Goal: Complete application form

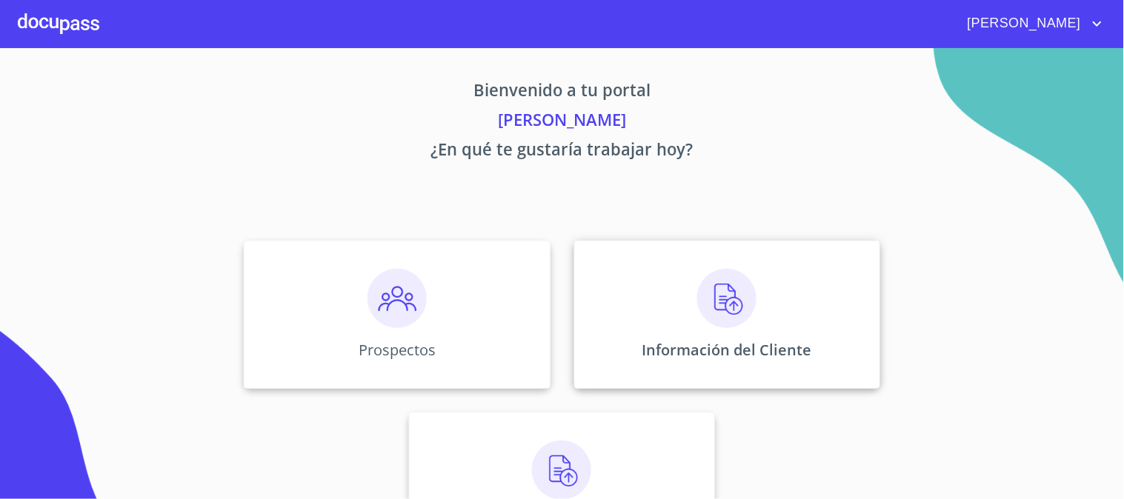
click at [728, 299] on img at bounding box center [726, 298] width 59 height 59
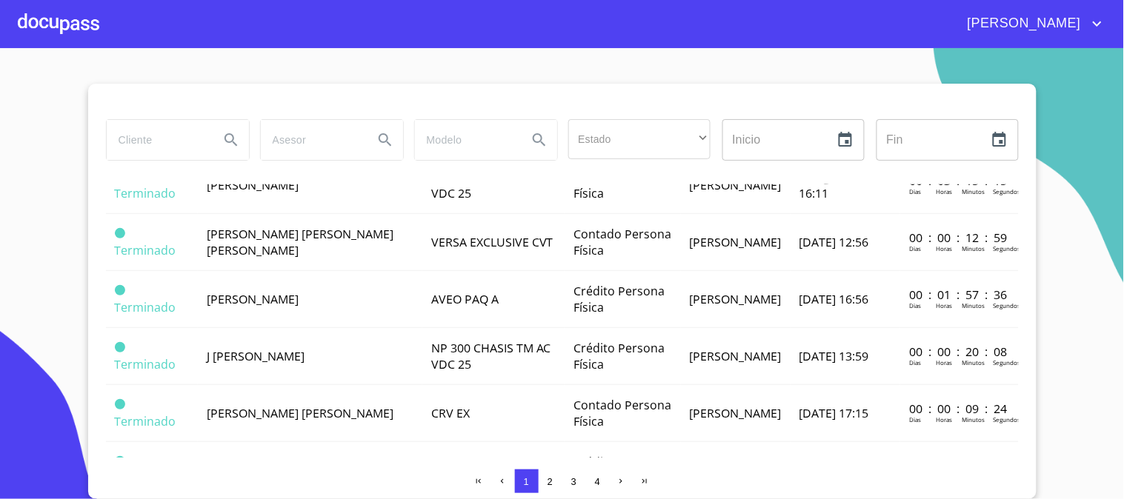
scroll to position [1152, 0]
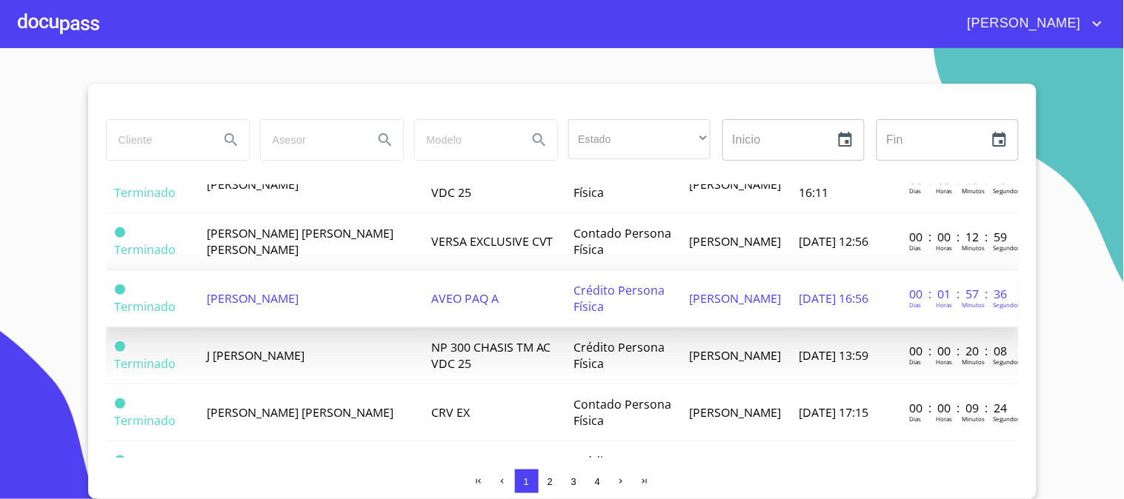
click at [442, 283] on td "AVEO PAQ A" at bounding box center [493, 298] width 142 height 57
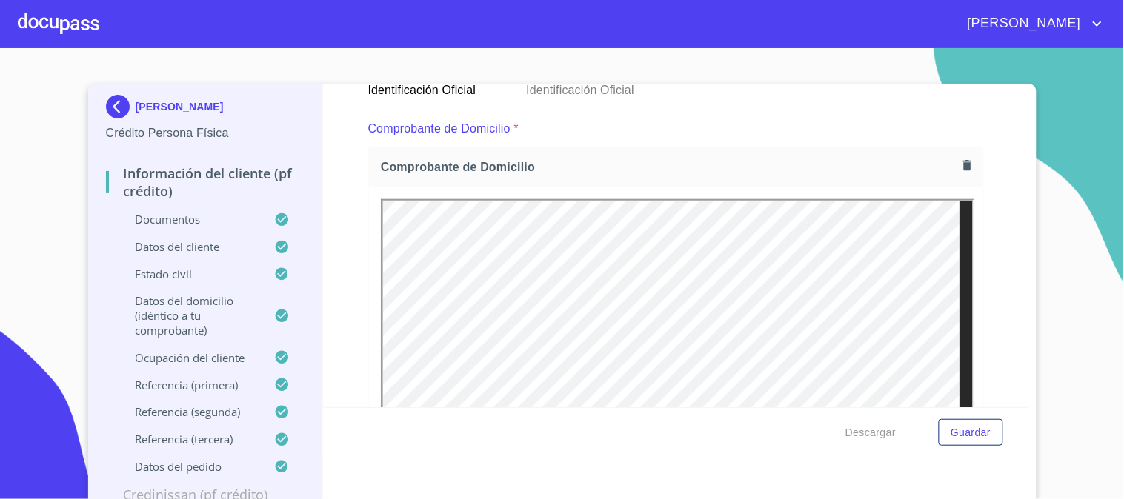
scroll to position [411, 0]
